Goal: Information Seeking & Learning: Find specific fact

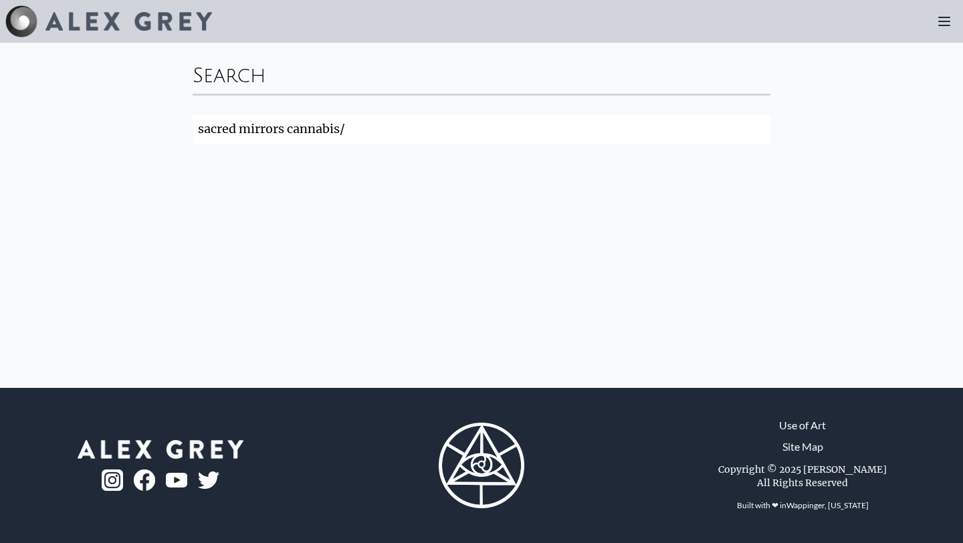
click button "Search" at bounding box center [0, 0] width 0 height 0
click at [344, 130] on input "sacred mirrors cannabis/" at bounding box center [482, 128] width 578 height 29
type input "sacred mirrors cannabis"
click button "Search" at bounding box center [0, 0] width 0 height 0
click at [357, 134] on input "sacred mirrors cannabis" at bounding box center [482, 128] width 578 height 29
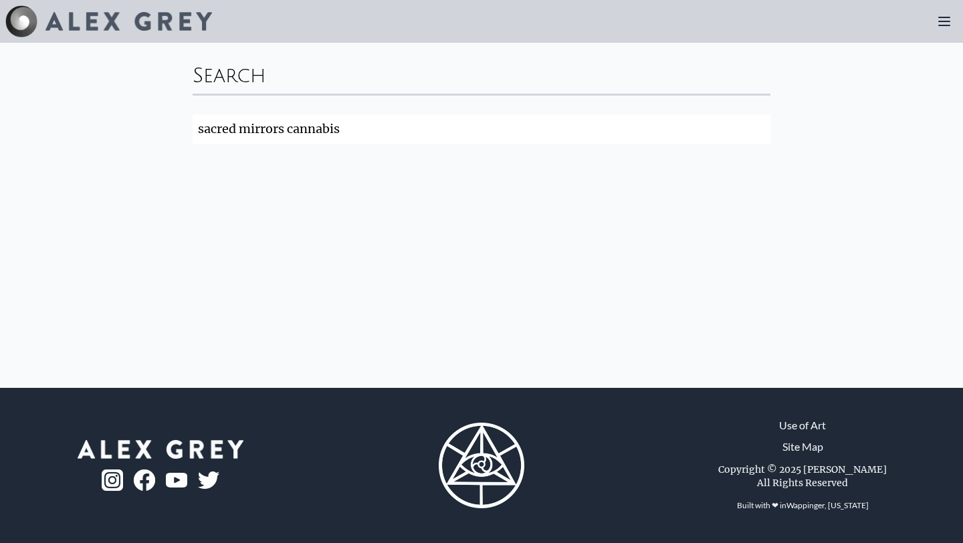
drag, startPoint x: 358, startPoint y: 131, endPoint x: 73, endPoint y: 130, distance: 284.9
click at [72, 130] on div "Search sacred mirrors cannabis Search" at bounding box center [481, 215] width 963 height 345
click button "Search" at bounding box center [0, 0] width 0 height 0
